Goal: Transaction & Acquisition: Subscribe to service/newsletter

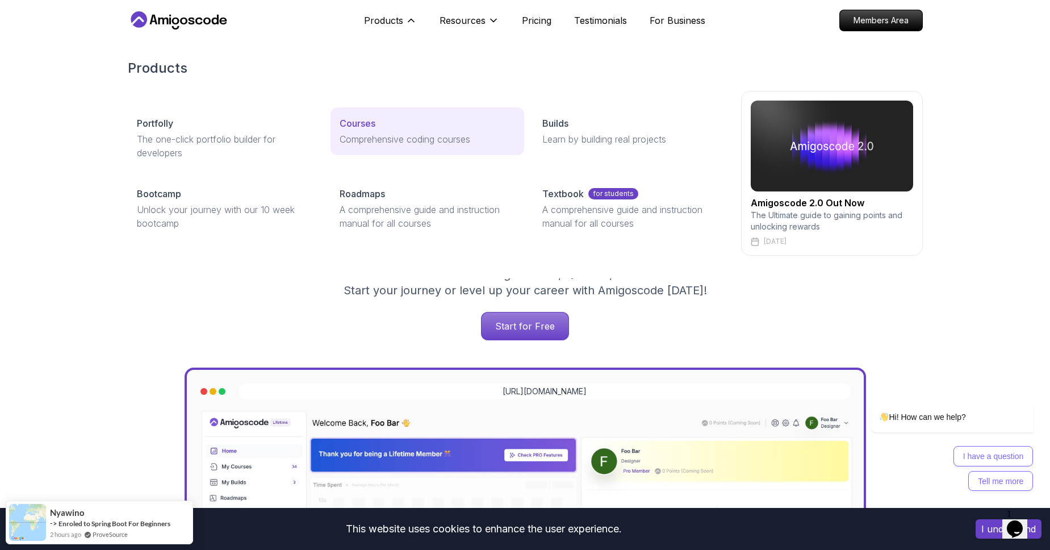
click at [374, 142] on p "Comprehensive coding courses" at bounding box center [428, 139] width 176 height 14
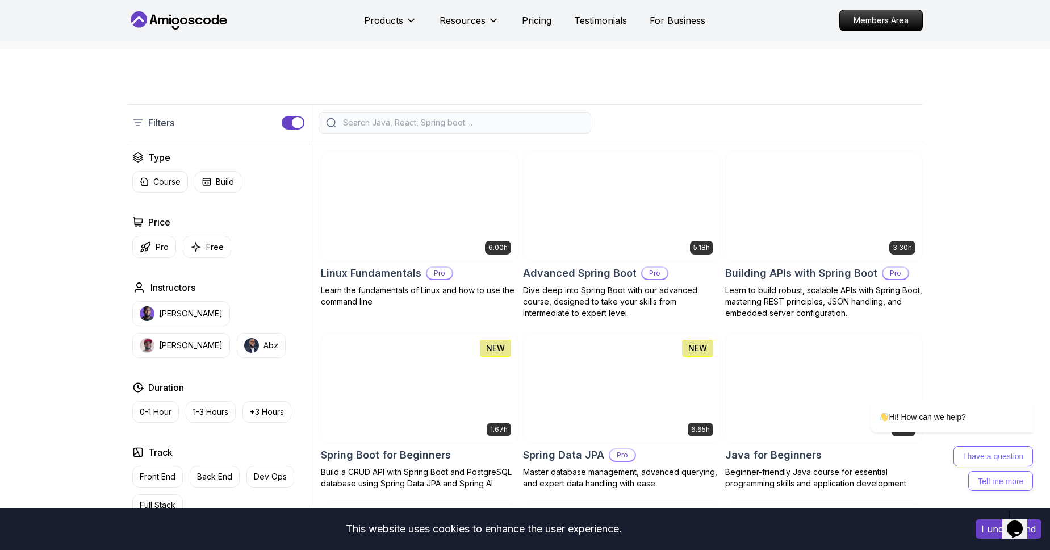
scroll to position [206, 0]
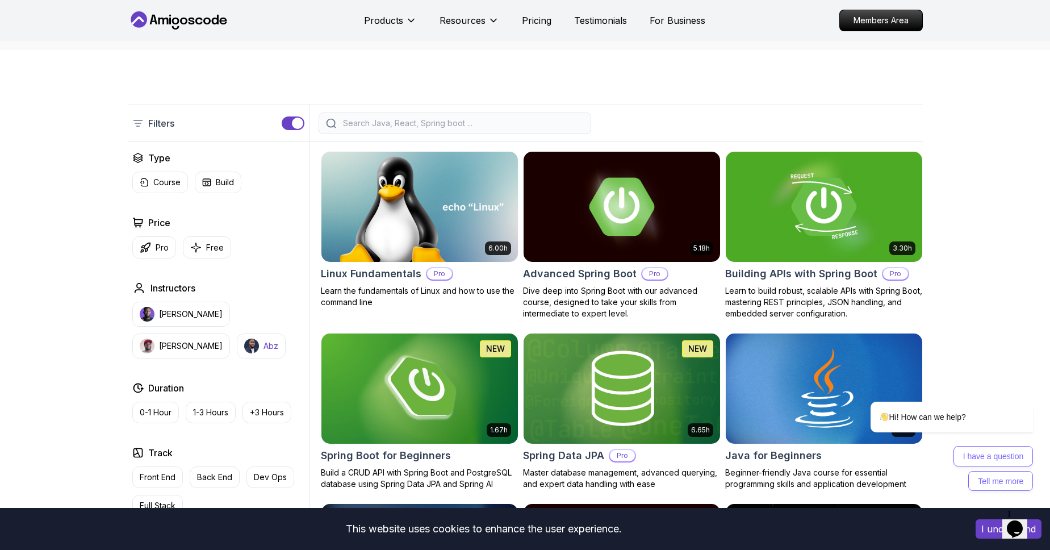
click at [264, 348] on p "Abz" at bounding box center [271, 345] width 15 height 11
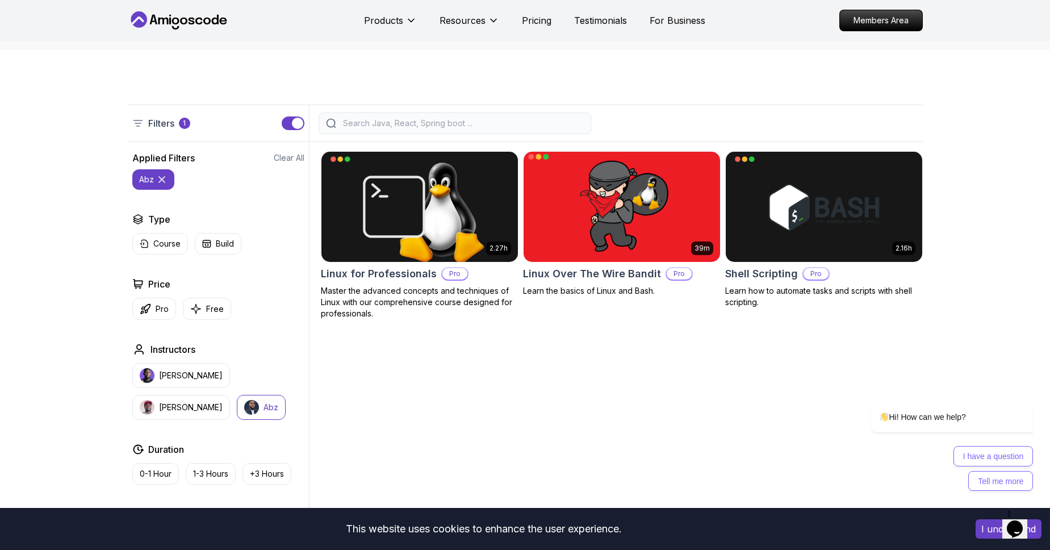
click at [635, 224] on img at bounding box center [622, 206] width 206 height 115
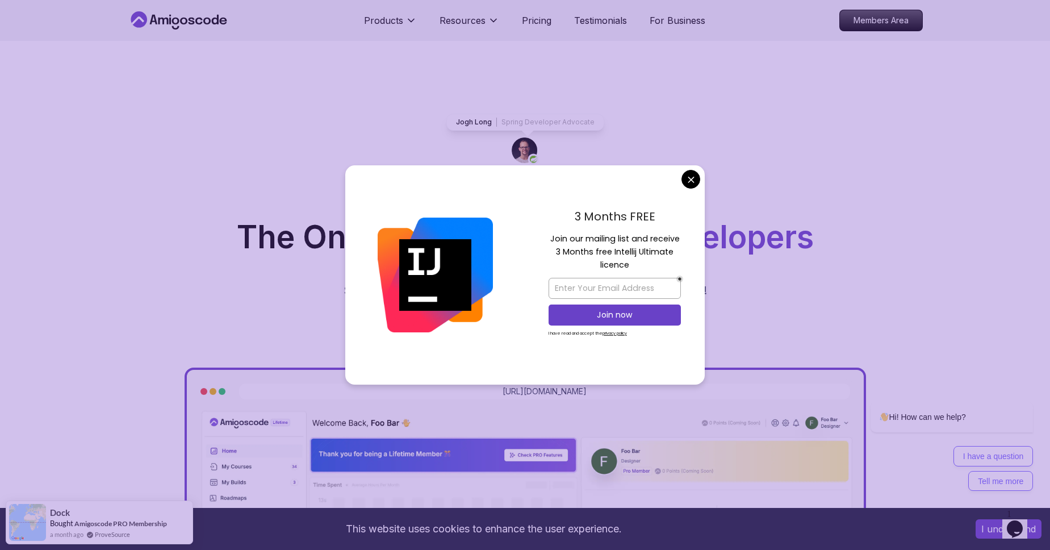
click at [327, 278] on div "The One-Stop Platform for Developers Get unlimited access to coding courses , Q…" at bounding box center [525, 281] width 777 height 119
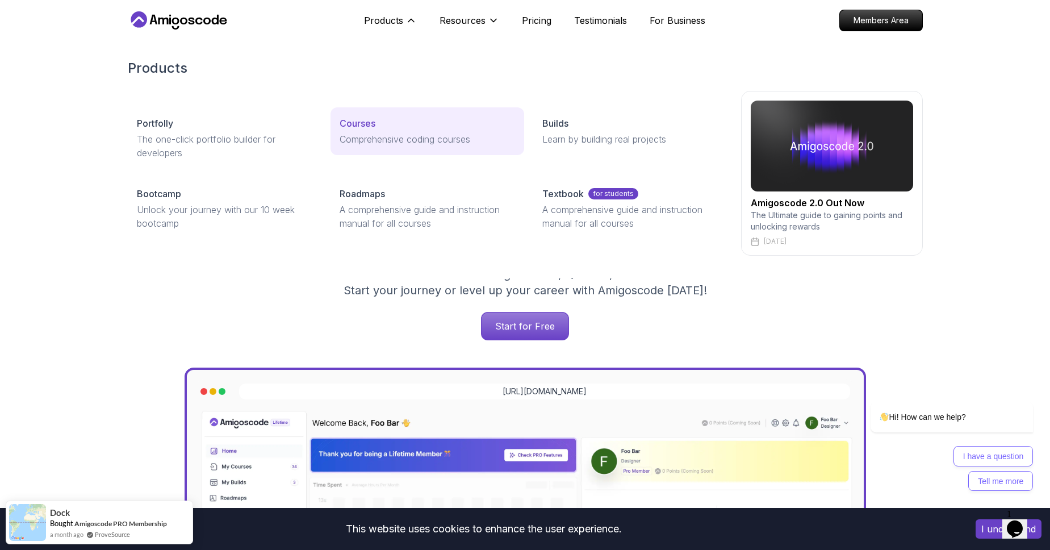
click at [390, 123] on div "Courses" at bounding box center [428, 123] width 176 height 14
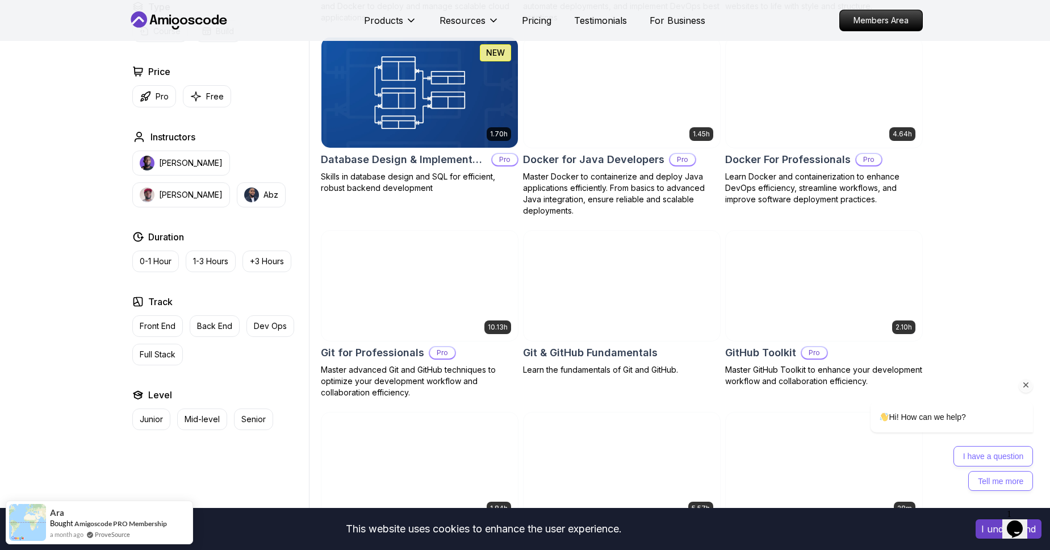
scroll to position [1087, 0]
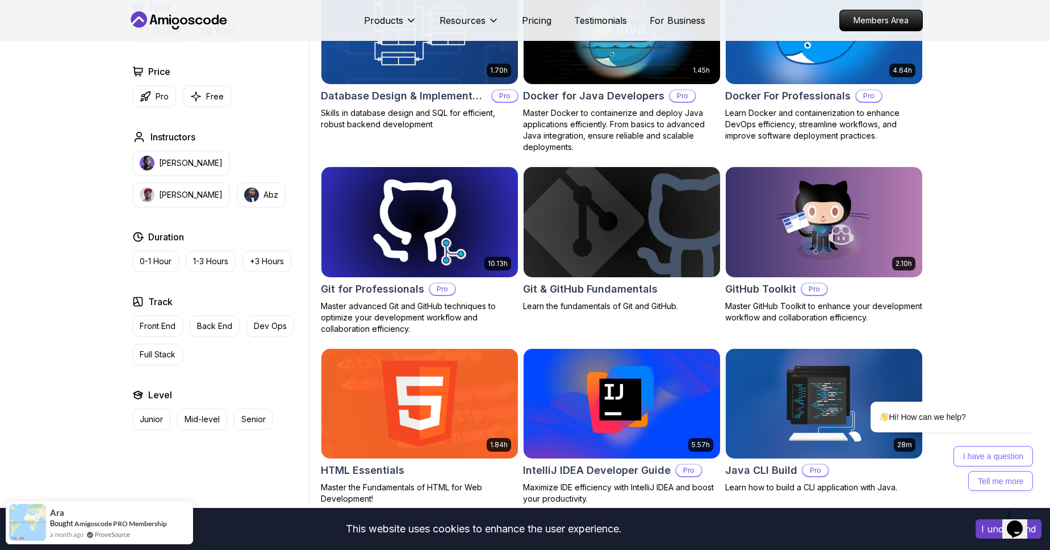
click at [464, 297] on div "10.13h Git for Professionals Pro Master advanced Git and GitHub techniques to o…" at bounding box center [420, 250] width 198 height 168
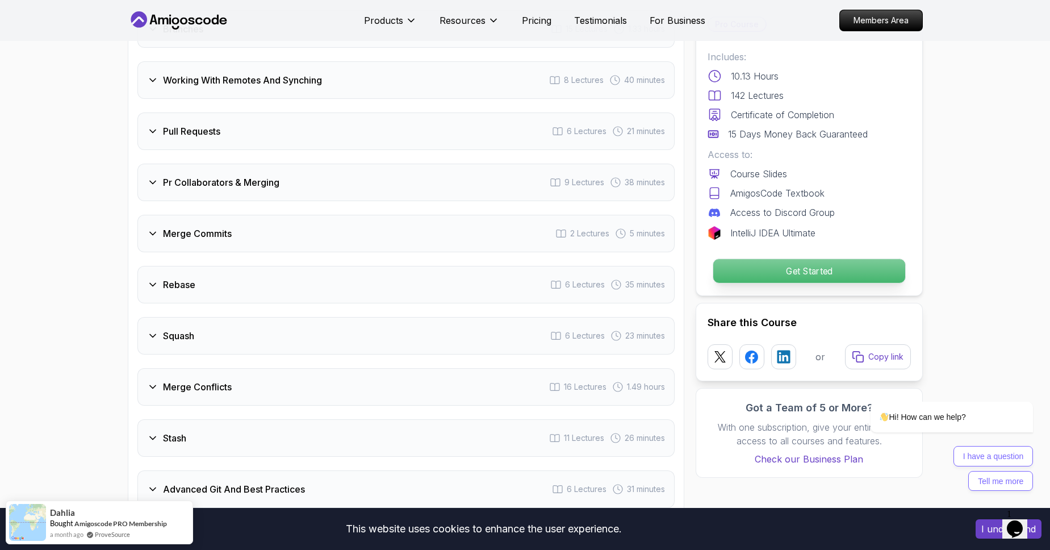
click at [820, 275] on p "Get Started" at bounding box center [809, 271] width 192 height 24
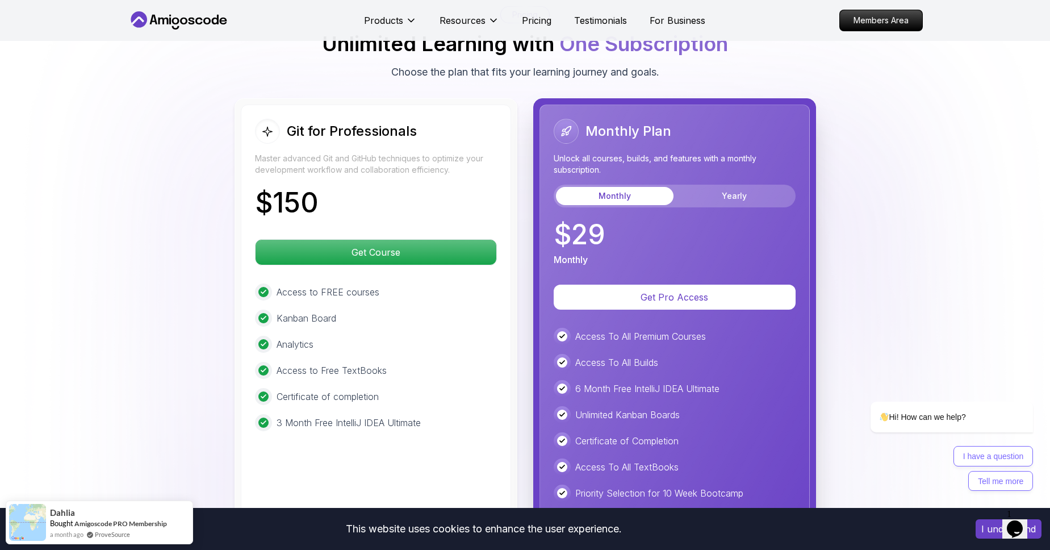
scroll to position [2923, 0]
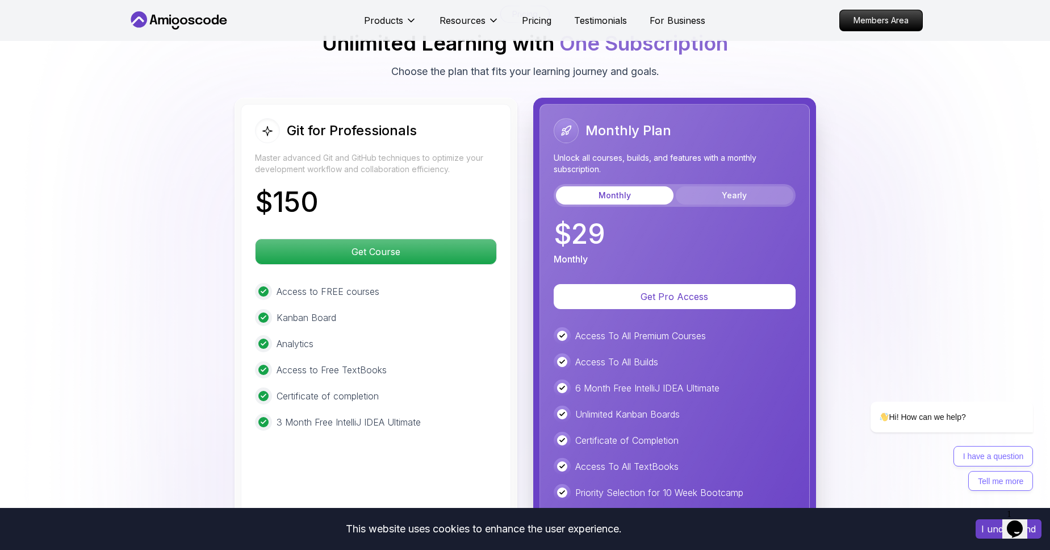
click at [715, 186] on button "Yearly" at bounding box center [735, 195] width 118 height 18
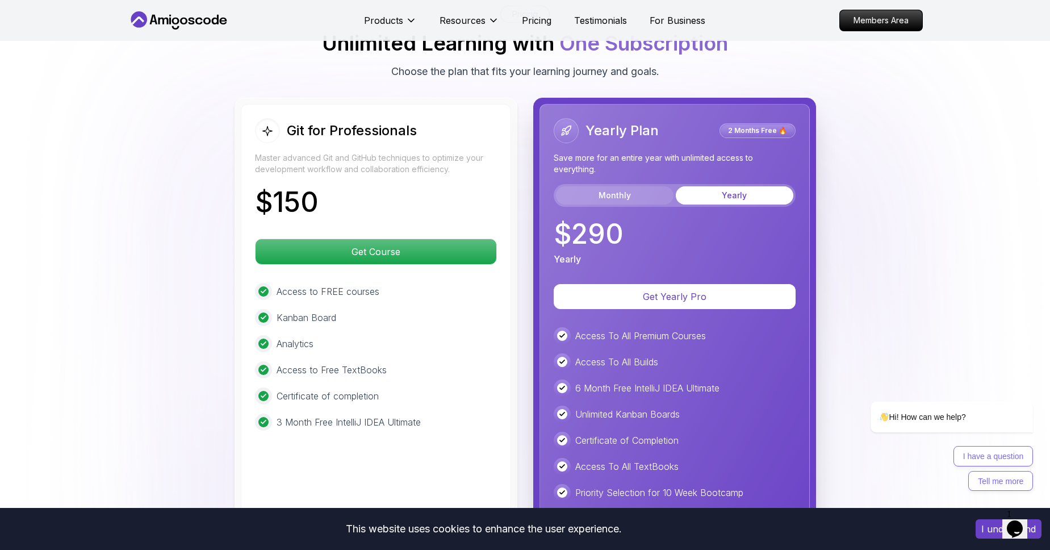
click at [654, 186] on button "Monthly" at bounding box center [615, 195] width 118 height 18
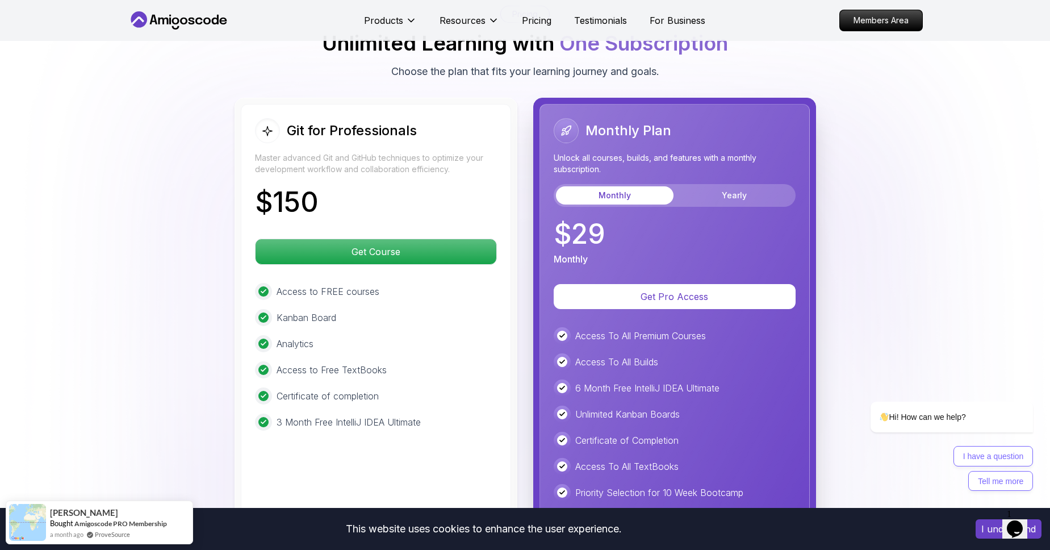
click at [300, 189] on p "$ 150" at bounding box center [287, 202] width 64 height 27
click at [595, 220] on p "$ 29" at bounding box center [580, 233] width 52 height 27
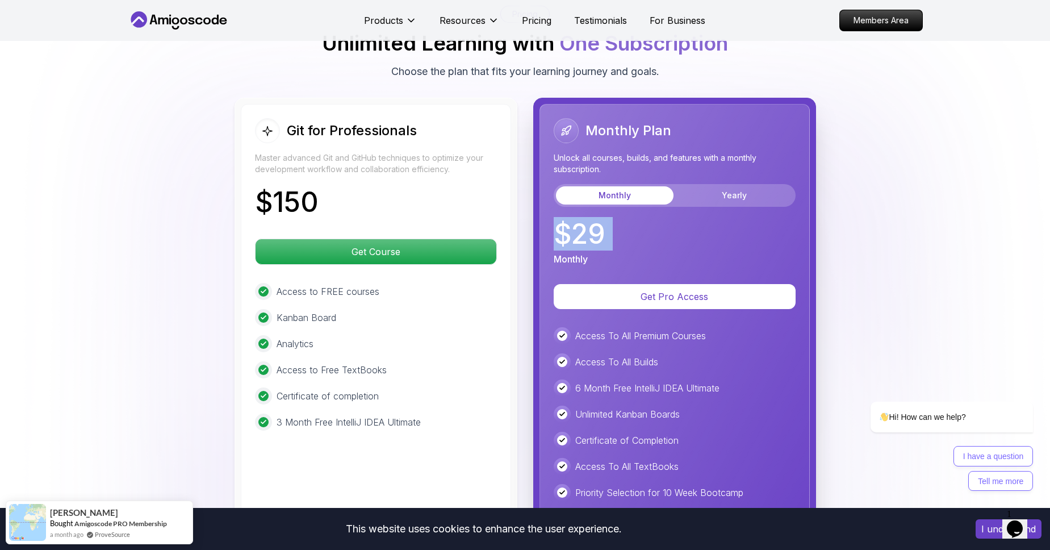
click at [595, 220] on p "$ 29" at bounding box center [580, 233] width 52 height 27
click at [616, 222] on div "$ 29 Monthly" at bounding box center [675, 242] width 242 height 45
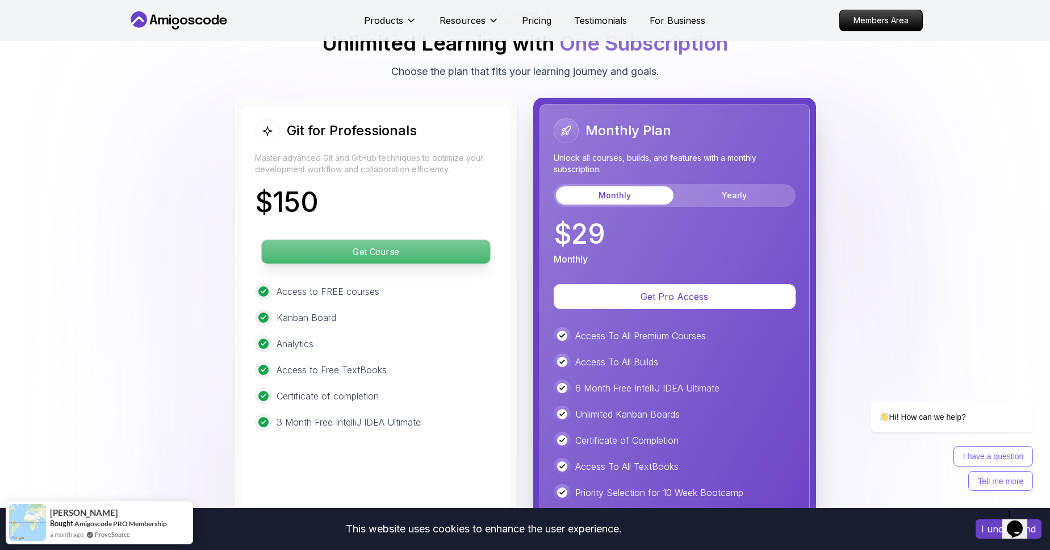
click at [406, 240] on p "Get Course" at bounding box center [375, 252] width 229 height 24
